Goal: Task Accomplishment & Management: Use online tool/utility

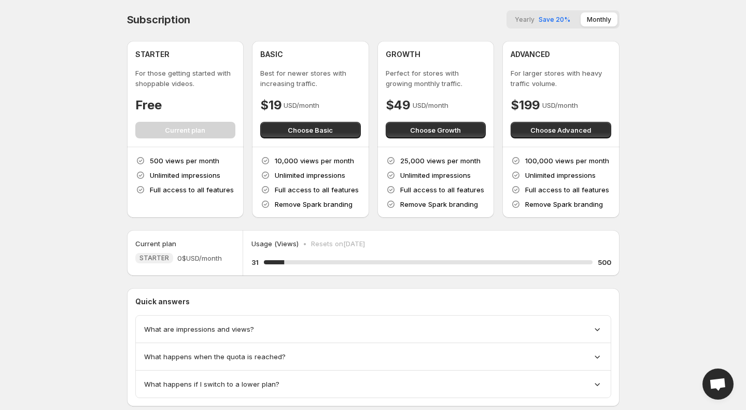
scroll to position [26, 0]
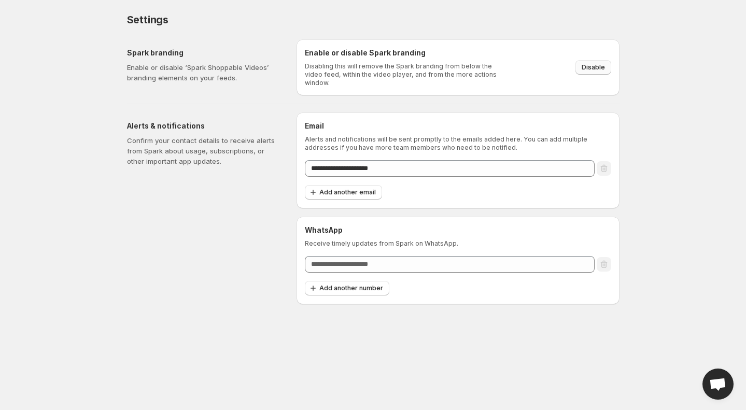
click at [599, 60] on button "Disable" at bounding box center [593, 67] width 36 height 15
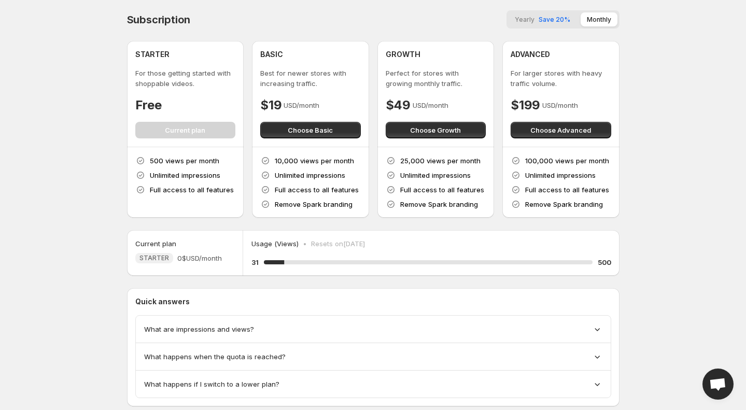
click at [35, 254] on body "Home Feeds Videos Subscription Settings Subscription Yearly Save 20% Monthly ST…" at bounding box center [373, 205] width 746 height 410
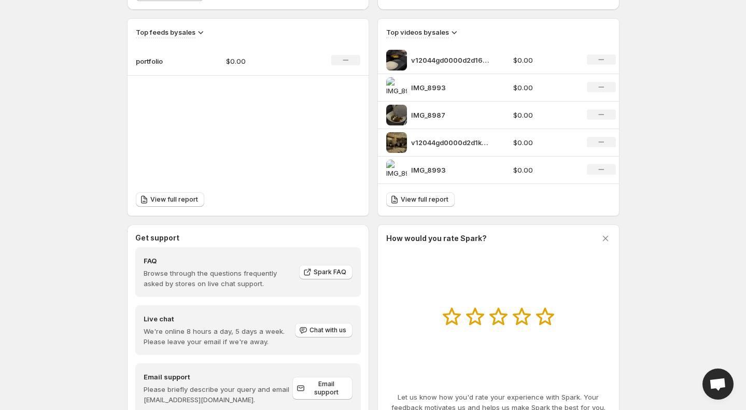
scroll to position [385, 0]
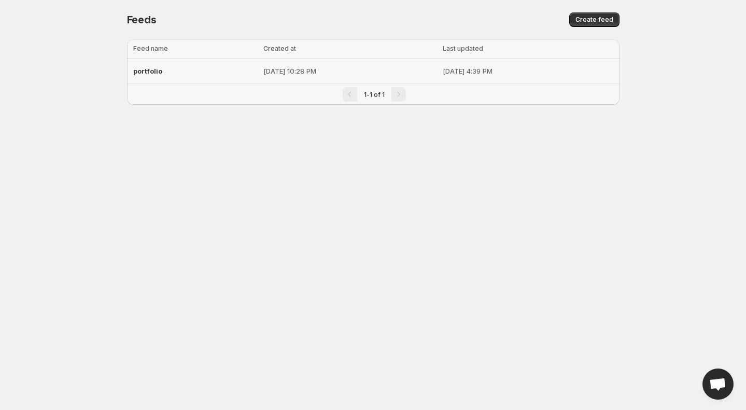
click at [167, 72] on div "portfolio" at bounding box center [195, 71] width 124 height 19
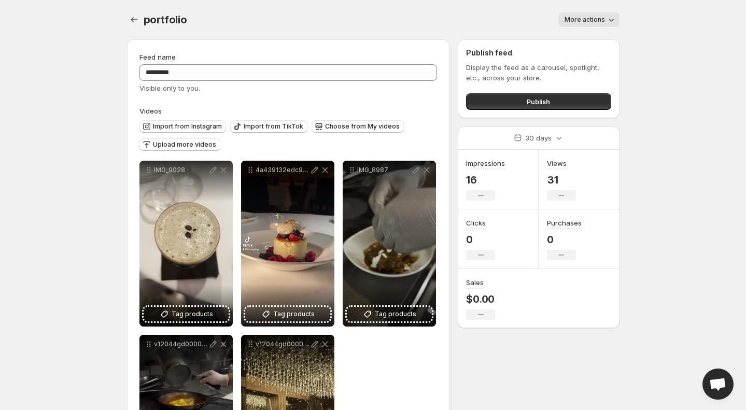
click at [598, 19] on span "More actions" at bounding box center [584, 20] width 40 height 8
click at [536, 107] on button "Publish" at bounding box center [538, 101] width 145 height 17
click at [545, 103] on span "Publish" at bounding box center [538, 101] width 23 height 10
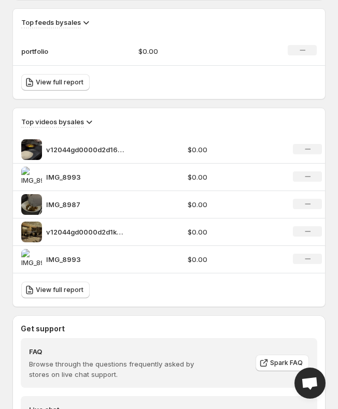
scroll to position [719, 0]
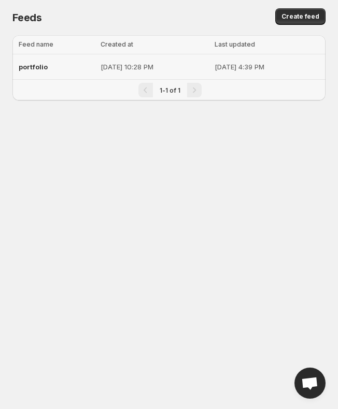
click at [178, 61] on td "[DATE] 10:28 PM" at bounding box center [154, 66] width 114 height 25
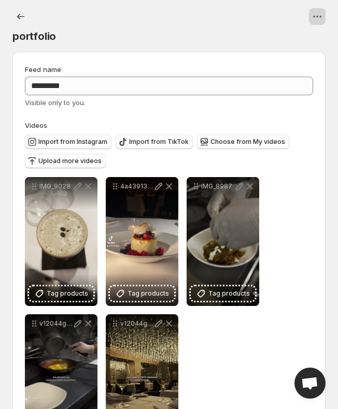
click at [317, 18] on icon "View actions for portfolio" at bounding box center [317, 16] width 10 height 10
click at [308, 43] on p "More actions" at bounding box center [297, 39] width 45 height 10
click at [278, 20] on div at bounding box center [187, 16] width 278 height 17
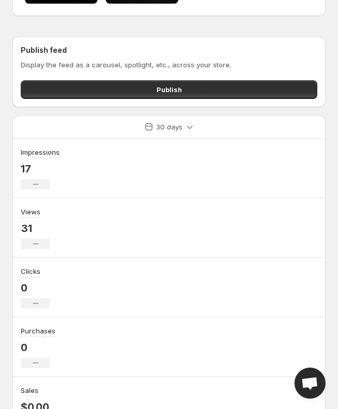
scroll to position [468, 0]
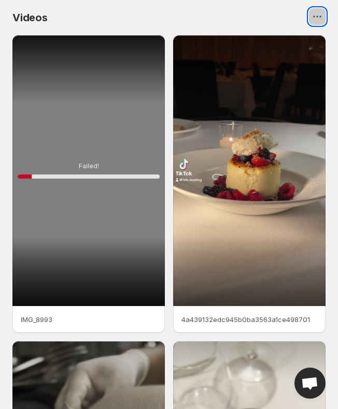
click at [318, 9] on button "View actions for Videos" at bounding box center [317, 16] width 17 height 17
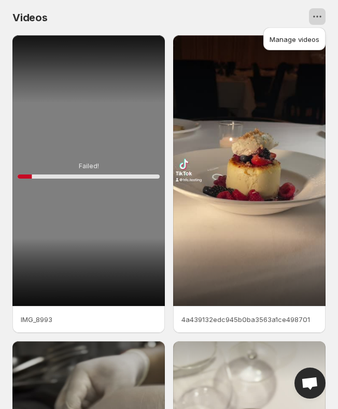
click at [318, 9] on button "View actions for Videos" at bounding box center [317, 16] width 17 height 17
